Goal: Task Accomplishment & Management: Manage account settings

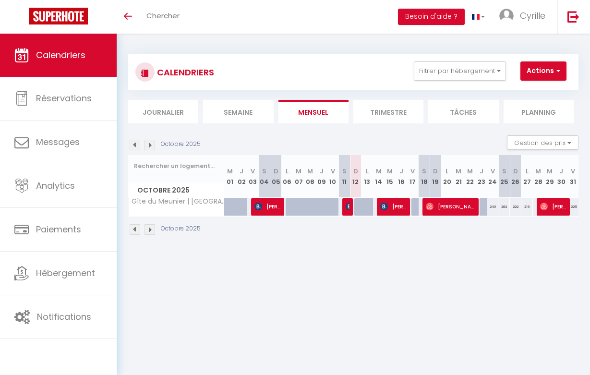
click at [391, 203] on span "[PERSON_NAME]" at bounding box center [393, 206] width 27 height 18
select select "OK"
select select "KO"
select select "1"
select select "0"
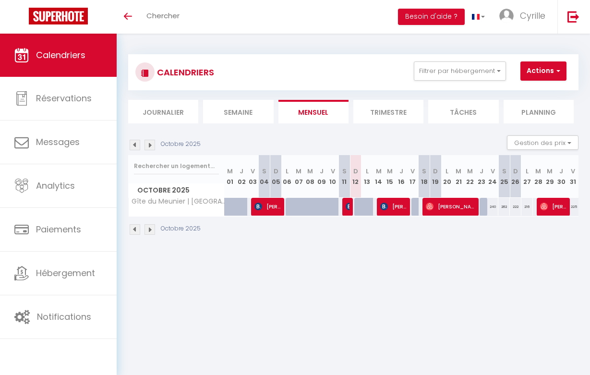
select select "1"
select select
select select "45982"
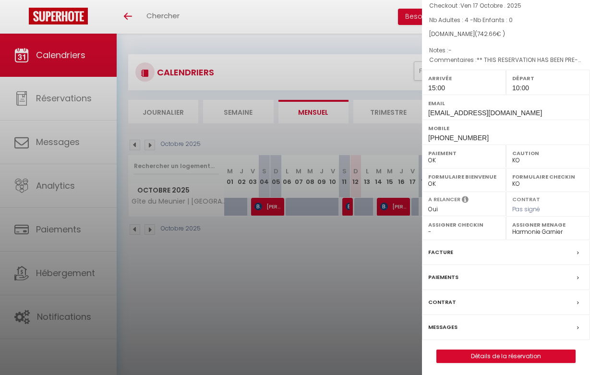
scroll to position [70, 0]
click at [468, 254] on div "Facture" at bounding box center [506, 253] width 168 height 25
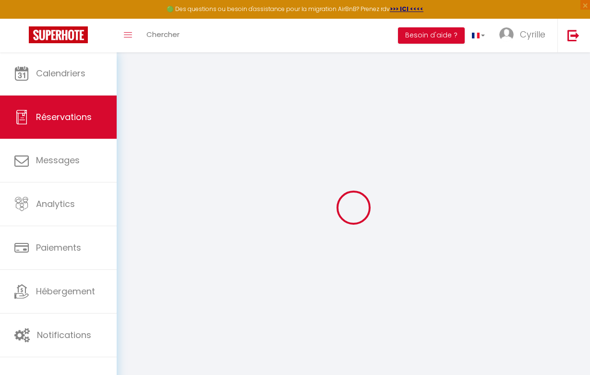
select select "service charge"
select select "taxes"
select select
checkbox input "false"
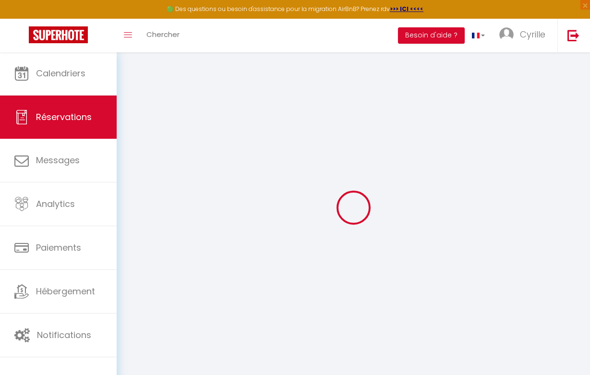
type particuliers0 "** THIS RESERVATION HAS BEEN PRE-PAID ** BOOKING NOTE : Payment charge is EUR 1…"
select select
checkbox input "false"
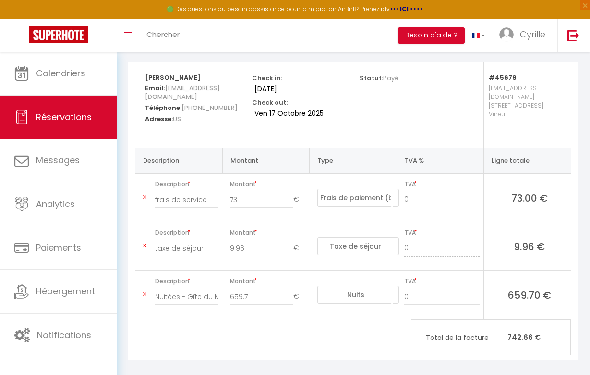
scroll to position [115, 0]
click at [69, 100] on link "Réservations" at bounding box center [58, 117] width 117 height 43
select select "not_cancelled"
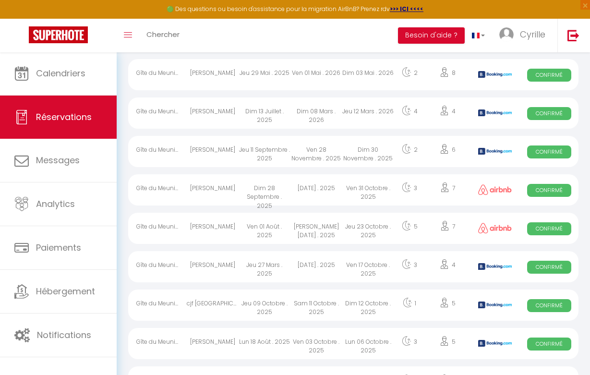
scroll to position [80, 0]
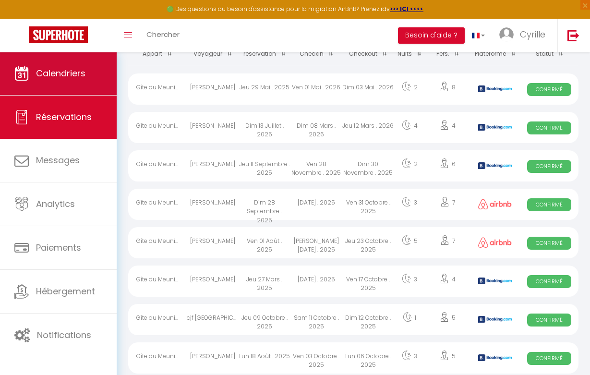
click at [97, 88] on link "Calendriers" at bounding box center [58, 73] width 117 height 43
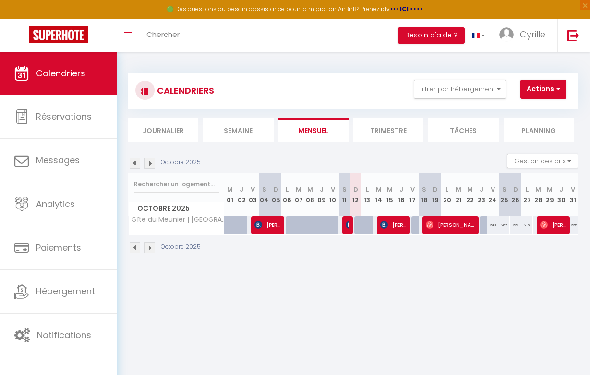
click at [464, 230] on span "[PERSON_NAME]" at bounding box center [451, 225] width 50 height 18
select select "OK"
select select "0"
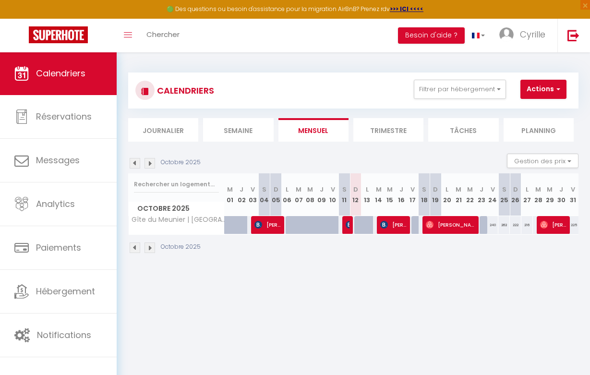
select select "1"
select select
select select "45982"
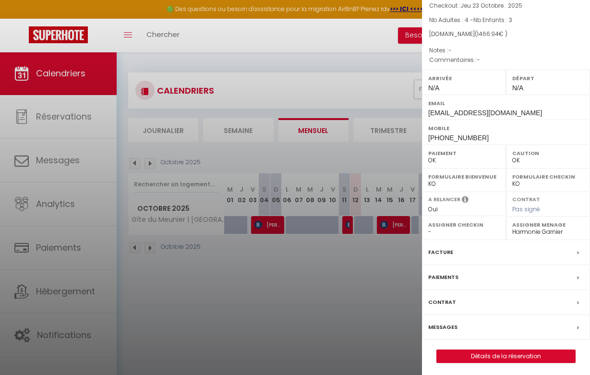
scroll to position [70, 0]
click at [459, 253] on div "Facture" at bounding box center [506, 253] width 168 height 25
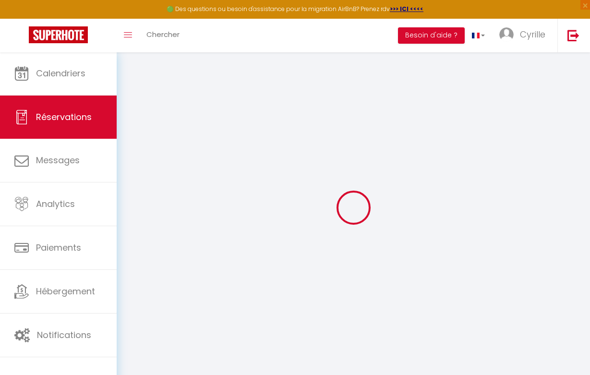
select select "cleaning"
select select "taxes"
select select
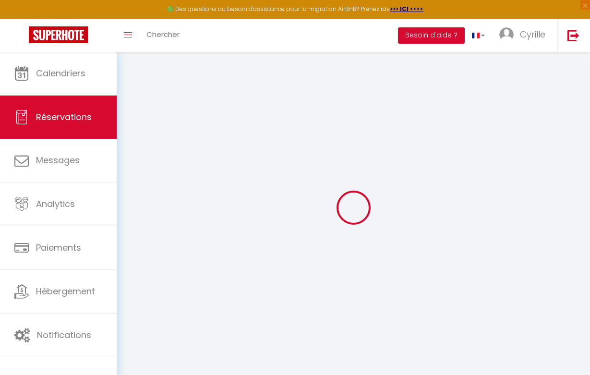
checkbox input "false"
select select
checkbox input "false"
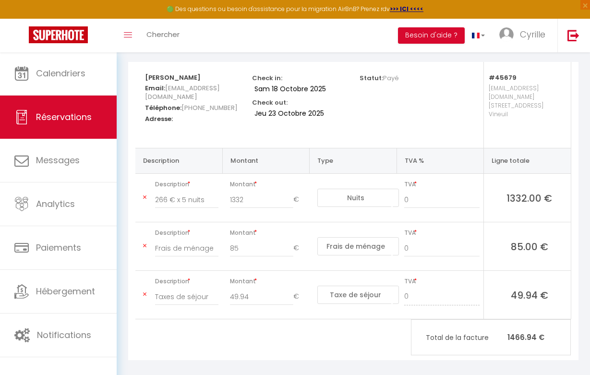
scroll to position [115, 0]
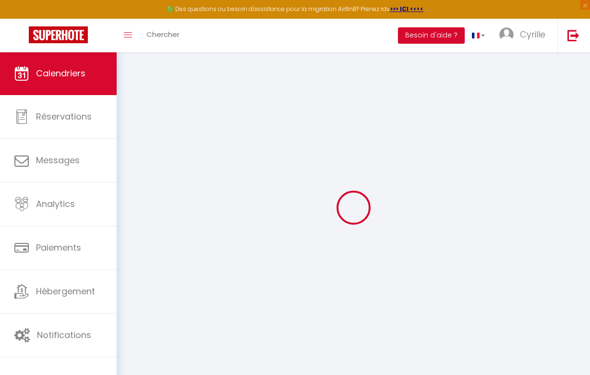
select select
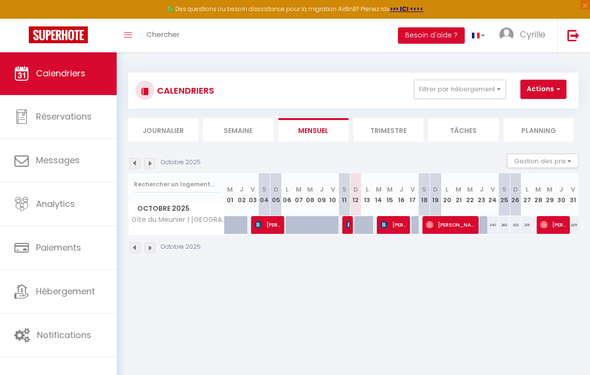
click at [549, 224] on span "[PERSON_NAME]" at bounding box center [553, 225] width 27 height 18
select select "OK"
select select "1"
select select "0"
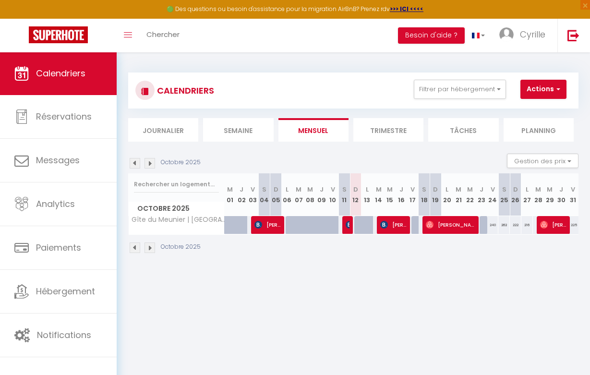
select select "1"
select select
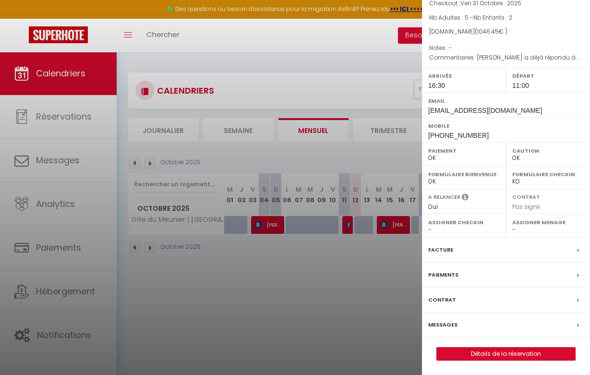
scroll to position [85, 0]
click at [453, 257] on div "Facture" at bounding box center [506, 250] width 168 height 25
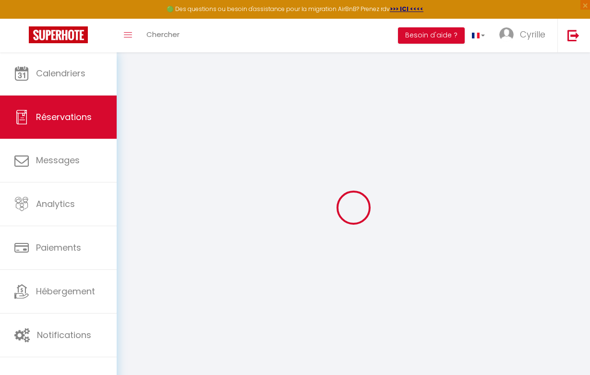
select select "cleaning"
select select "taxes"
select select
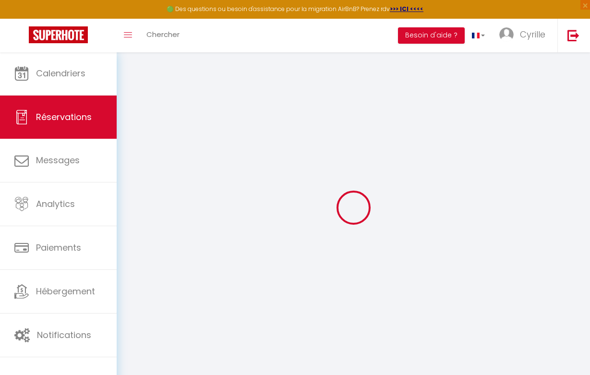
checkbox input "false"
select select
checkbox input "false"
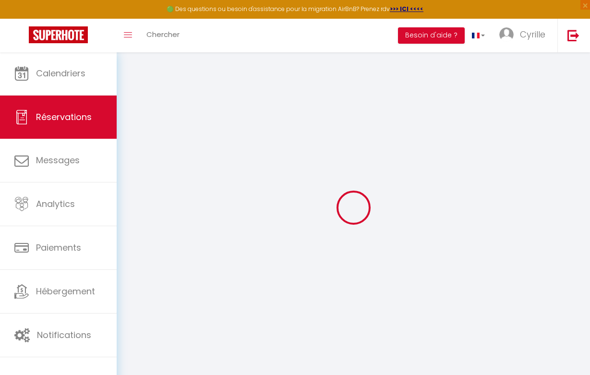
type particuliers0 "[PERSON_NAME] a déjà répondu à mes questions"
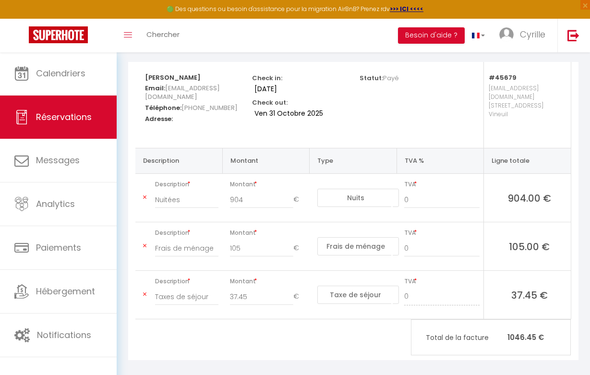
scroll to position [115, 0]
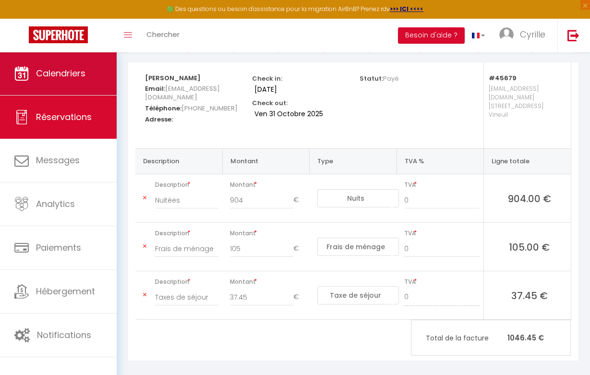
click at [36, 78] on span "Calendriers" at bounding box center [60, 73] width 49 height 12
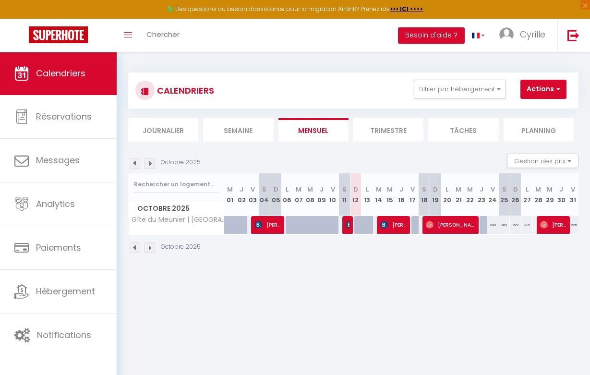
click at [349, 223] on img at bounding box center [350, 225] width 8 height 8
select select "OK"
select select "1"
select select "0"
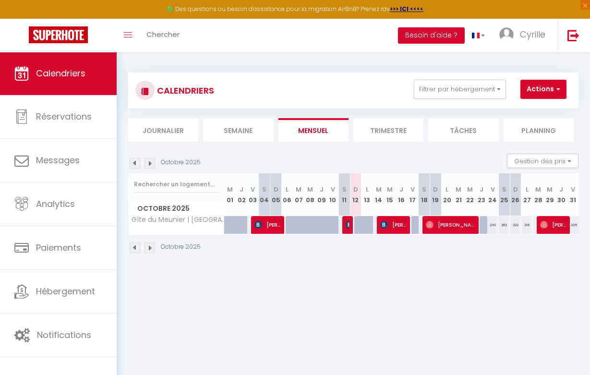
select select "1"
select select
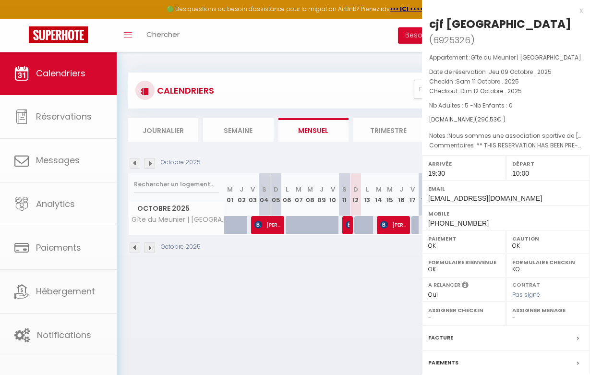
select select "45982"
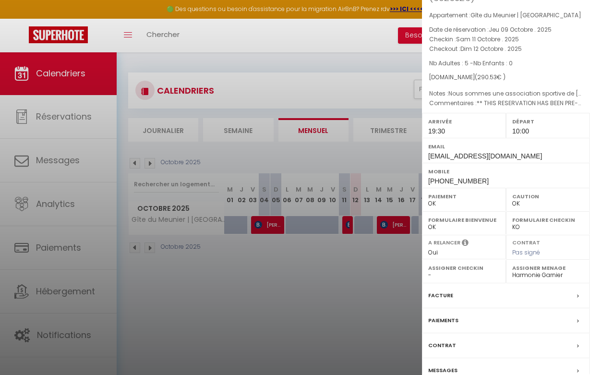
scroll to position [61, 0]
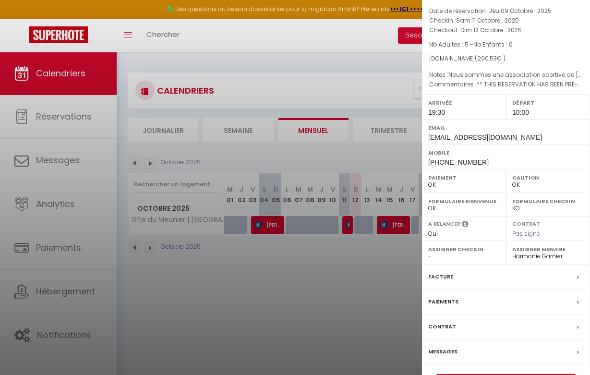
click at [492, 265] on div "Facture" at bounding box center [506, 277] width 168 height 25
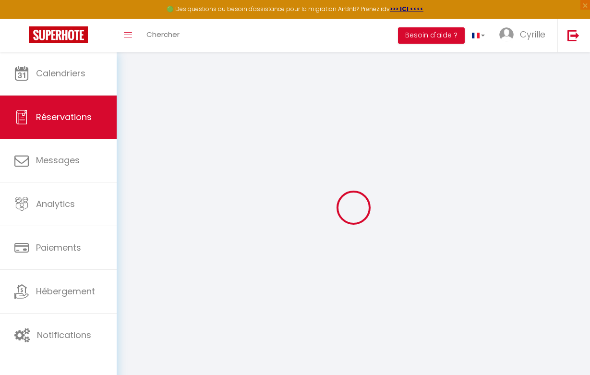
select select "service charge"
select select
checkbox input "false"
type particuliers0 "** THIS RESERVATION HAS BEEN PRE-PAID ** BOOKING NOTE : Payment charge is EUR 4…"
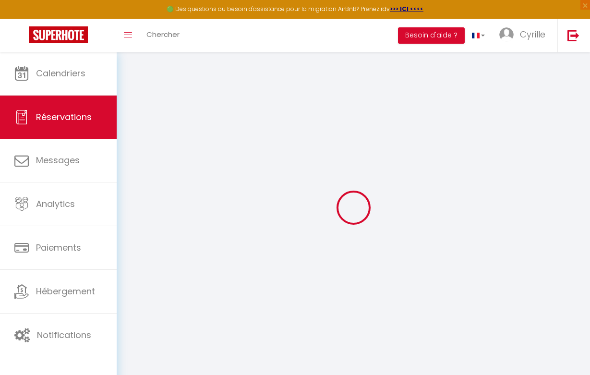
type textarea "Nous sommes une association sportive de [GEOGRAPHIC_DATA] se déplaçant pour une…"
select select
checkbox input "false"
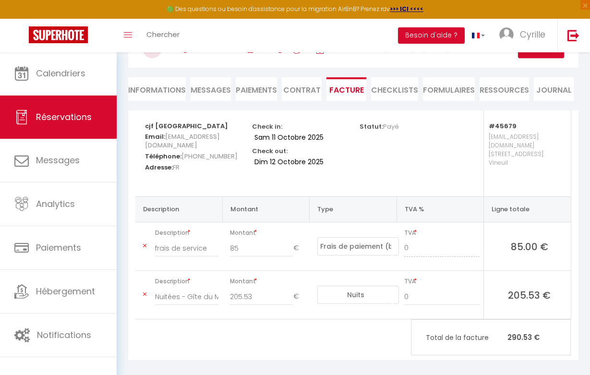
scroll to position [66, 0]
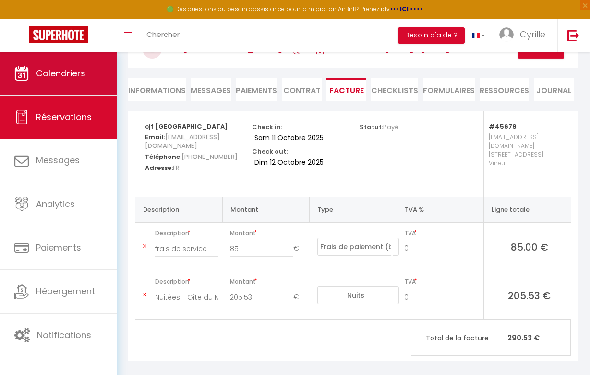
click at [73, 82] on link "Calendriers" at bounding box center [58, 73] width 117 height 43
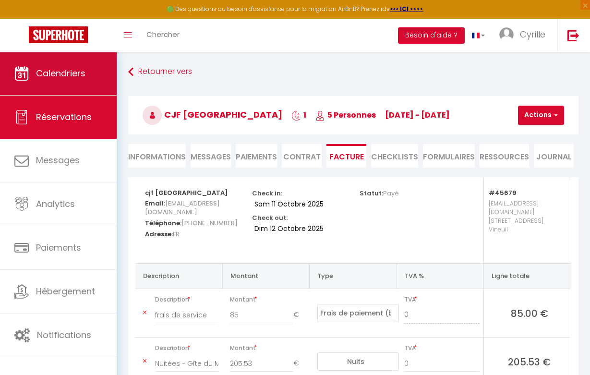
select select
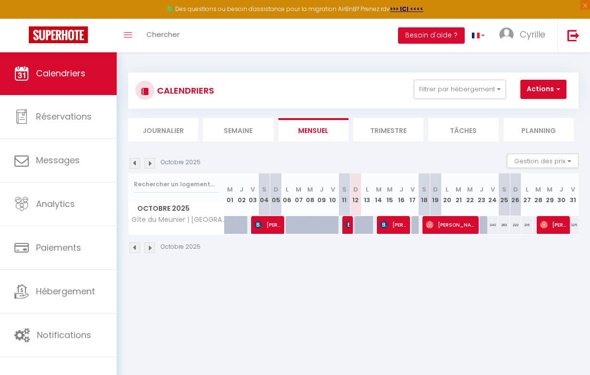
click at [398, 225] on span "[PERSON_NAME]" at bounding box center [393, 225] width 27 height 18
select select "OK"
select select "KO"
select select "1"
select select "0"
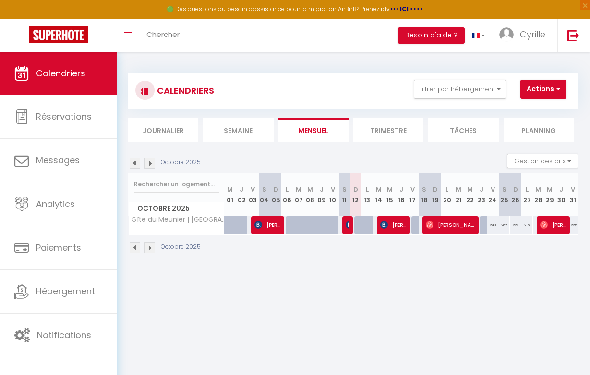
select select "1"
select select
select select "45982"
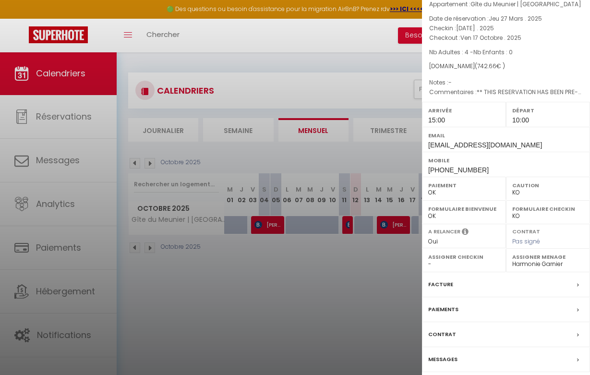
scroll to position [38, 0]
click at [469, 280] on div "Facture" at bounding box center [506, 284] width 168 height 25
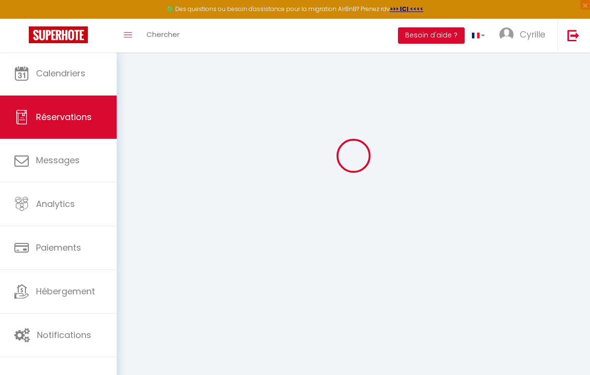
scroll to position [52, 0]
select select "service charge"
select select "taxes"
select select
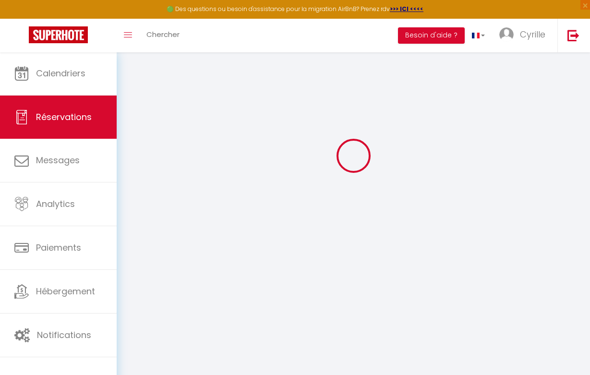
checkbox input "false"
select select
checkbox input "false"
type particuliers0 "** THIS RESERVATION HAS BEEN PRE-PAID ** BOOKING NOTE : Payment charge is EUR 1…"
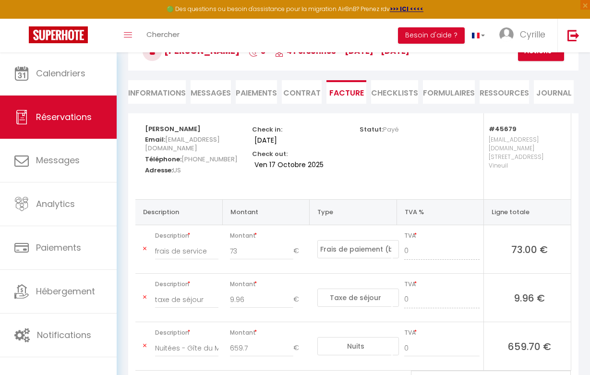
scroll to position [73, 0]
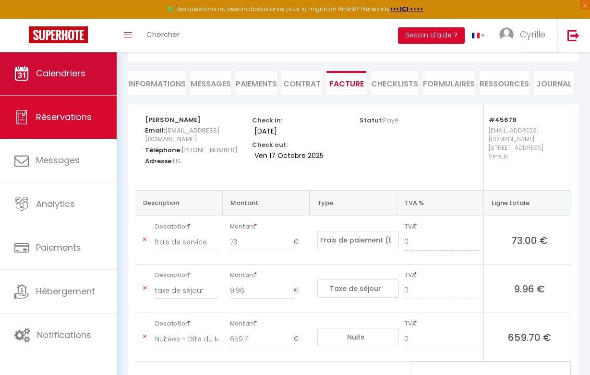
click at [60, 80] on link "Calendriers" at bounding box center [58, 73] width 117 height 43
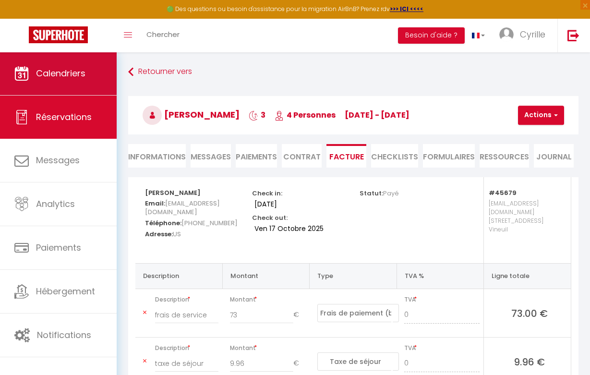
select select
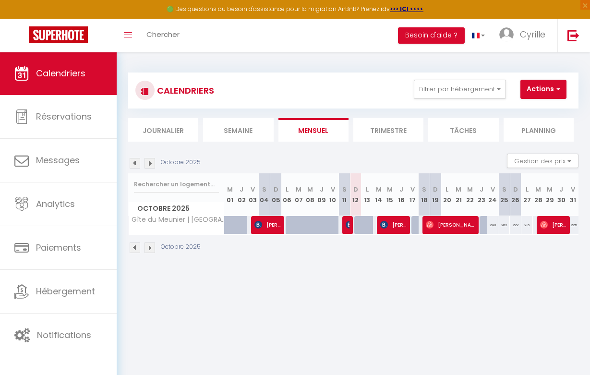
click at [551, 229] on span "[PERSON_NAME]" at bounding box center [553, 225] width 27 height 18
select select "OK"
select select "1"
select select "0"
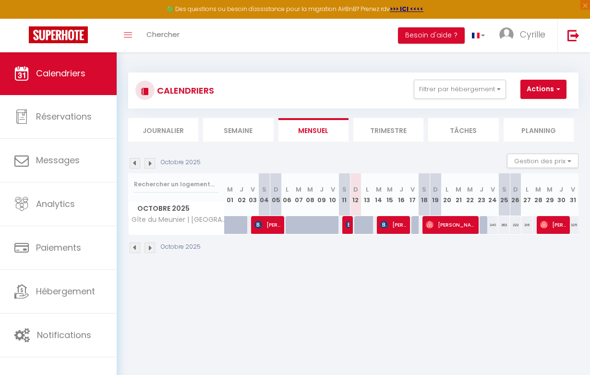
select select "1"
select select
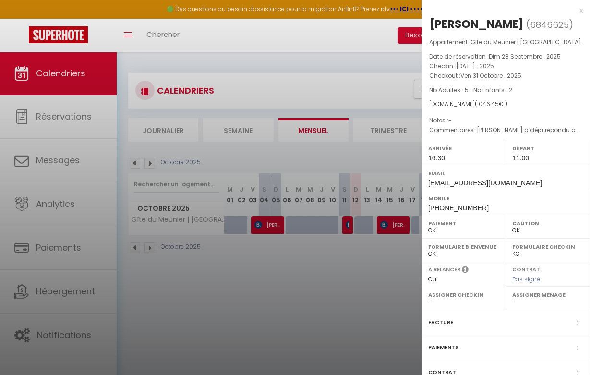
click at [482, 335] on div "Facture" at bounding box center [506, 322] width 168 height 25
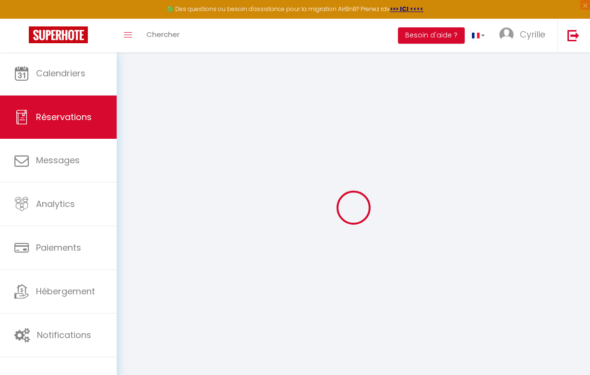
select select
checkbox input "false"
type particuliers0 "[PERSON_NAME] a déjà répondu à mes questions"
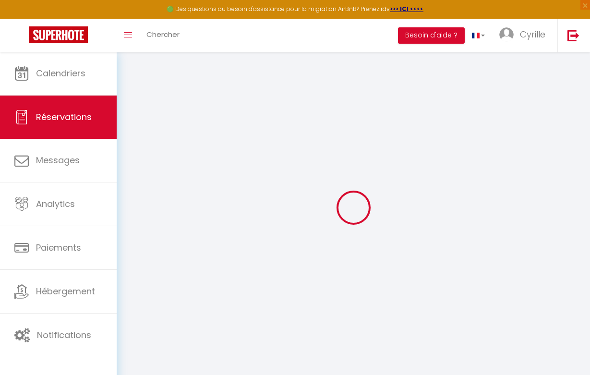
select select
checkbox input "false"
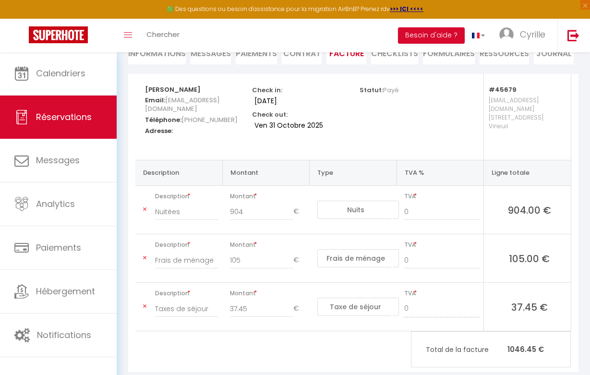
scroll to position [105, 0]
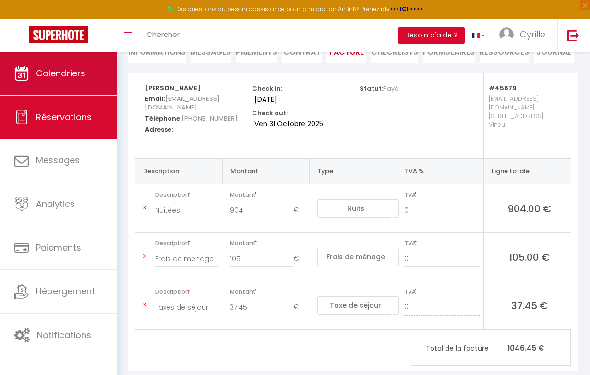
click at [104, 67] on link "Calendriers" at bounding box center [58, 73] width 117 height 43
